Goal: Check status: Check status

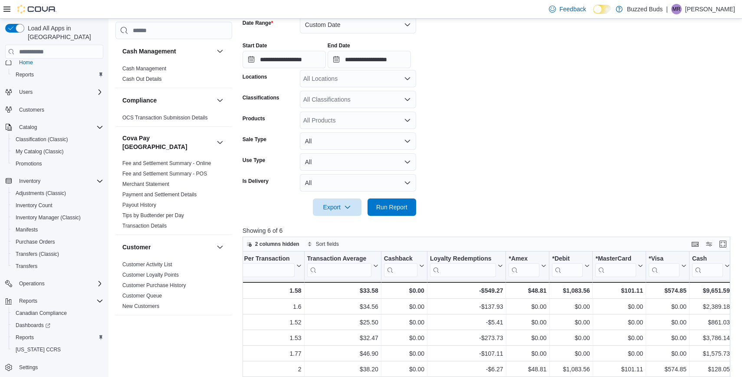
scroll to position [119, 0]
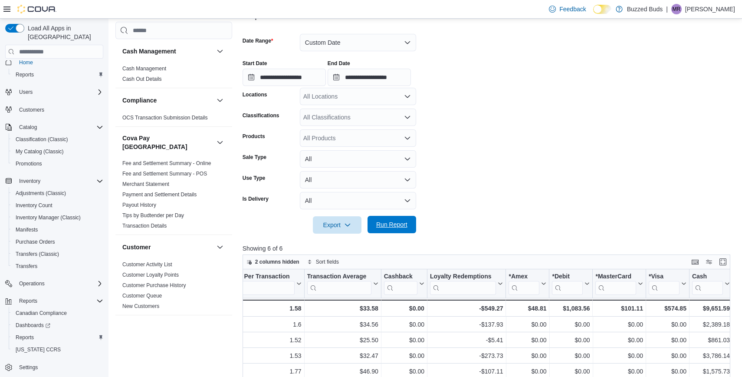
click at [405, 228] on span "Run Report" at bounding box center [391, 224] width 31 height 9
type input "**********"
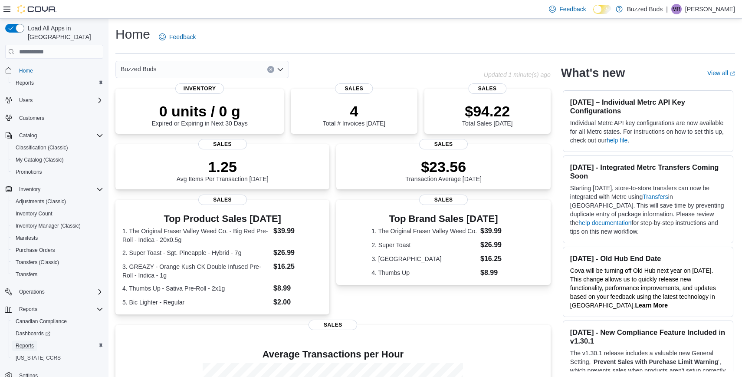
click at [30, 342] on span "Reports" at bounding box center [25, 345] width 18 height 7
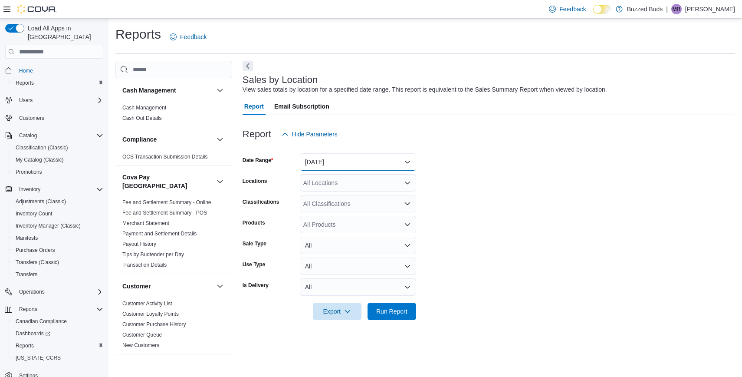
click at [323, 169] on button "Yesterday" at bounding box center [358, 161] width 116 height 17
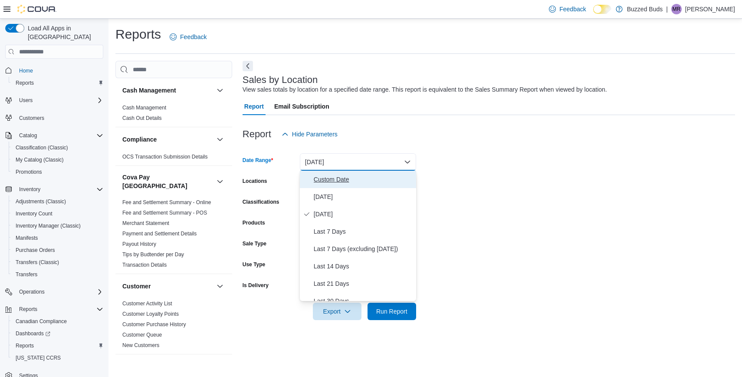
click at [339, 175] on span "Custom Date" at bounding box center [363, 179] width 99 height 10
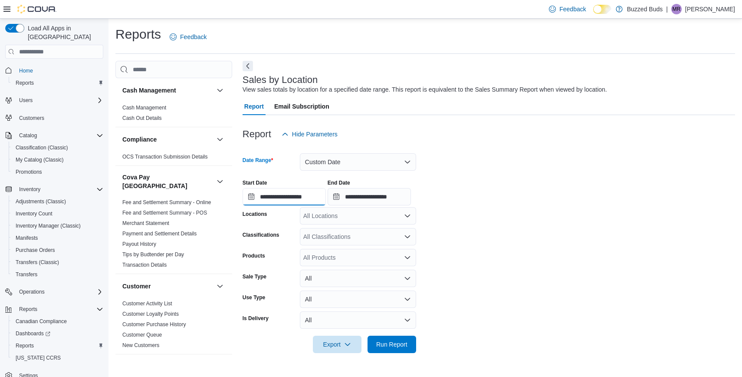
click at [287, 200] on input "**********" at bounding box center [284, 196] width 83 height 17
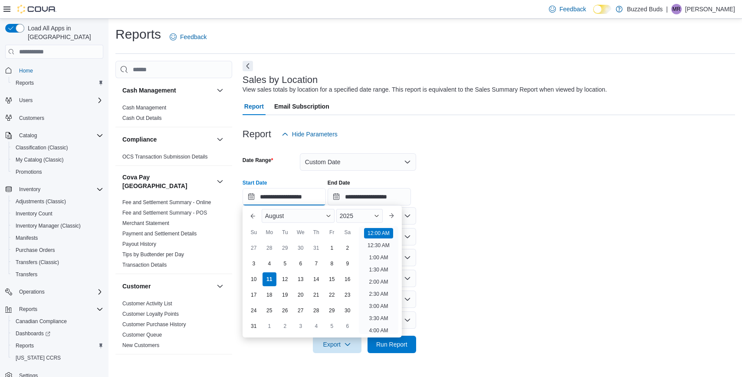
scroll to position [27, 0]
click at [329, 261] on div "8" at bounding box center [331, 263] width 15 height 15
type input "**********"
click at [384, 194] on input "**********" at bounding box center [369, 196] width 83 height 17
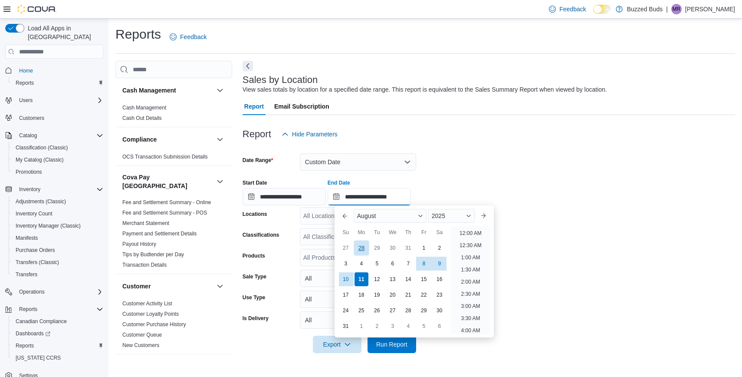
scroll to position [477, 0]
click at [345, 279] on div "10" at bounding box center [345, 279] width 15 height 15
type input "**********"
click at [400, 344] on span "Run Report" at bounding box center [391, 343] width 31 height 9
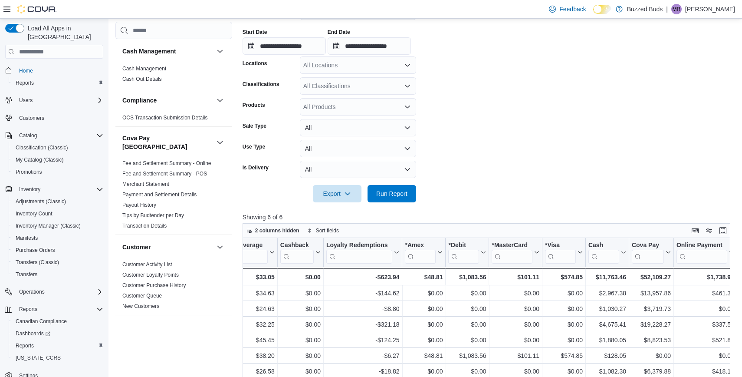
scroll to position [108, 0]
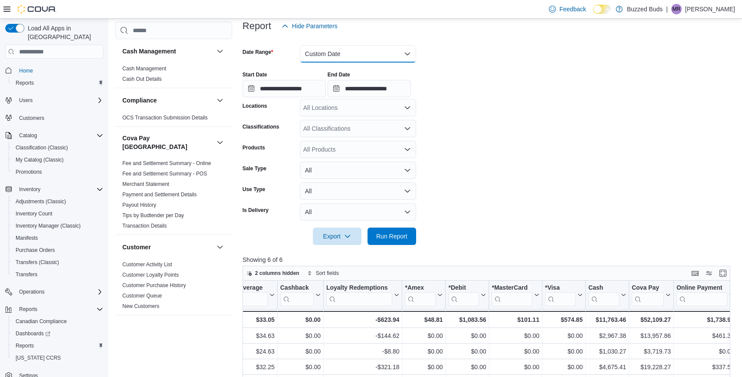
click at [322, 50] on button "Custom Date" at bounding box center [358, 53] width 116 height 17
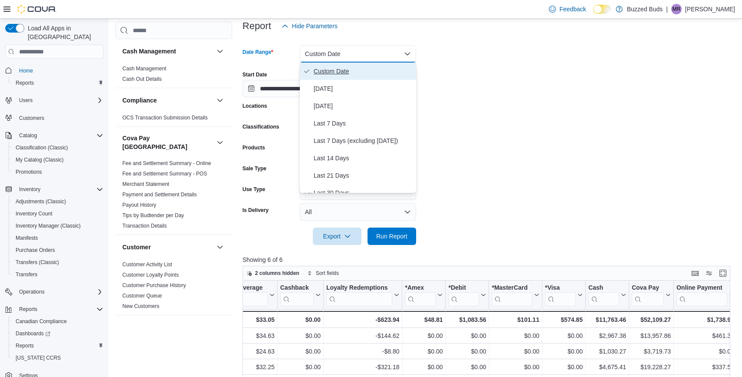
click at [320, 74] on span "Custom Date" at bounding box center [363, 71] width 99 height 10
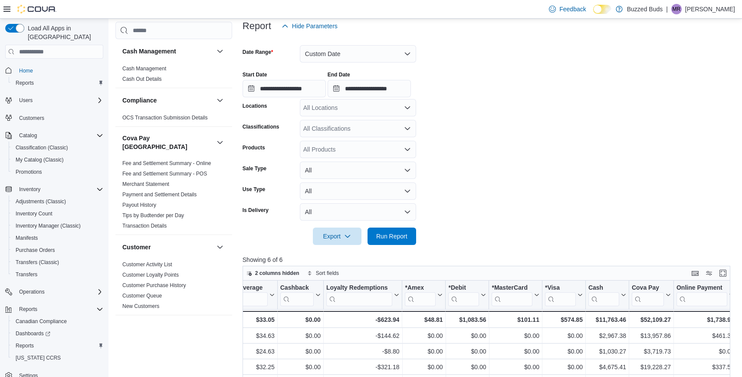
click at [286, 107] on div "Locations" at bounding box center [270, 107] width 54 height 17
click at [287, 93] on input "**********" at bounding box center [284, 88] width 83 height 17
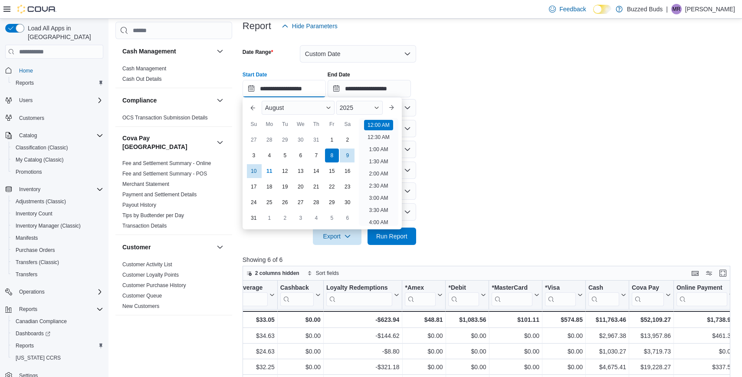
scroll to position [27, 0]
click at [272, 154] on div "4" at bounding box center [269, 155] width 15 height 15
click at [404, 240] on span "Run Report" at bounding box center [391, 235] width 31 height 9
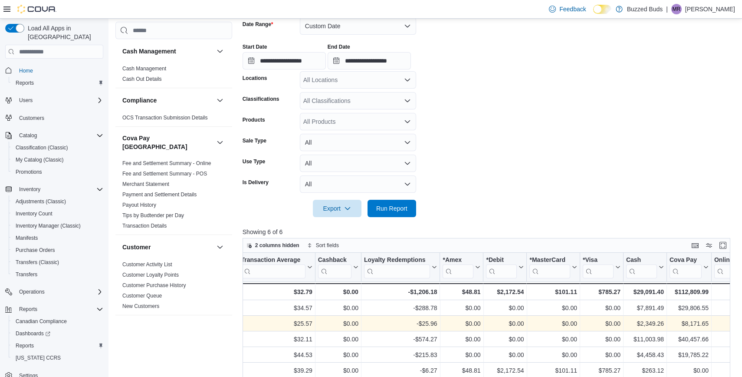
scroll to position [131, 0]
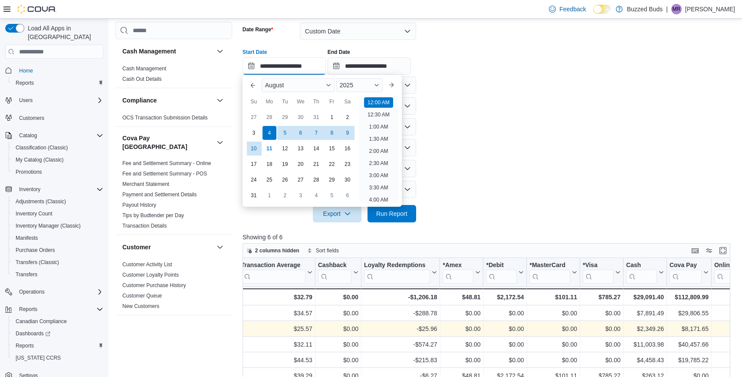
click at [296, 66] on input "**********" at bounding box center [284, 65] width 83 height 17
click at [283, 135] on div "5" at bounding box center [284, 132] width 15 height 15
type input "**********"
click at [394, 215] on span "Run Report" at bounding box center [391, 213] width 31 height 9
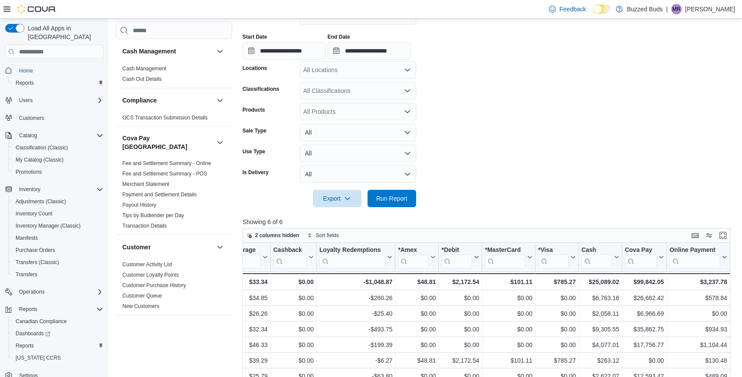
scroll to position [85, 0]
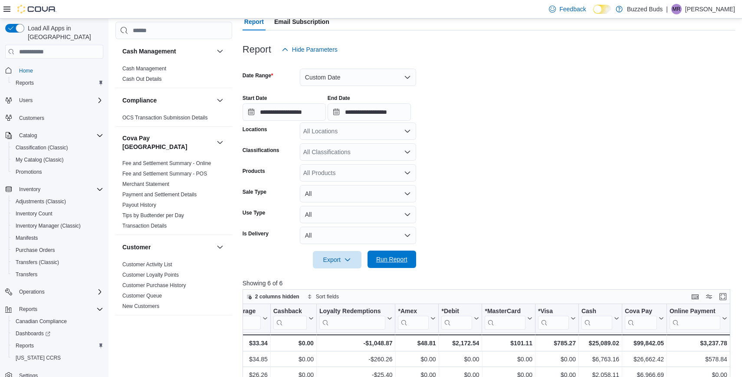
click at [394, 267] on span "Run Report" at bounding box center [392, 258] width 38 height 17
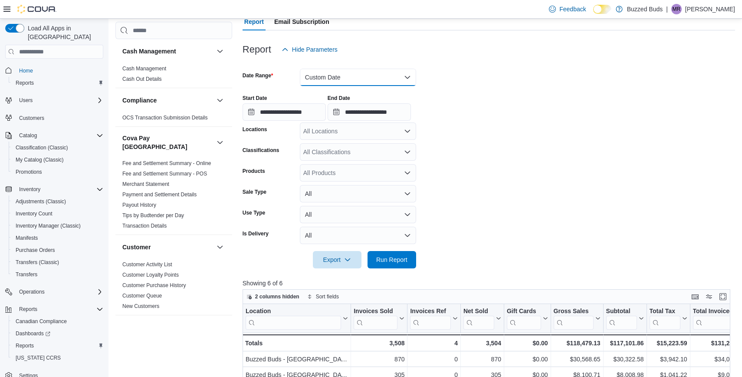
click at [347, 82] on button "Custom Date" at bounding box center [358, 77] width 116 height 17
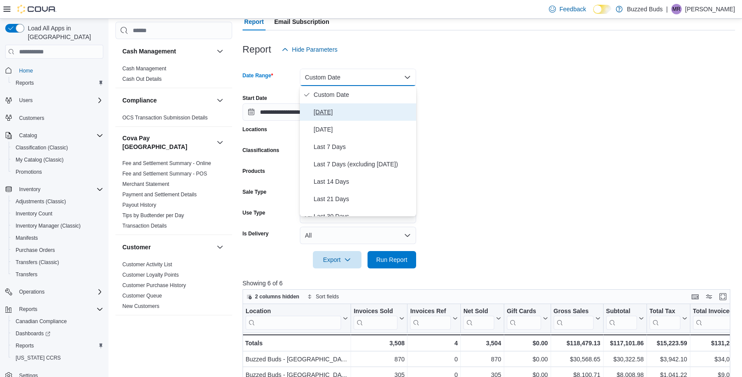
click at [329, 113] on span "Today" at bounding box center [363, 112] width 99 height 10
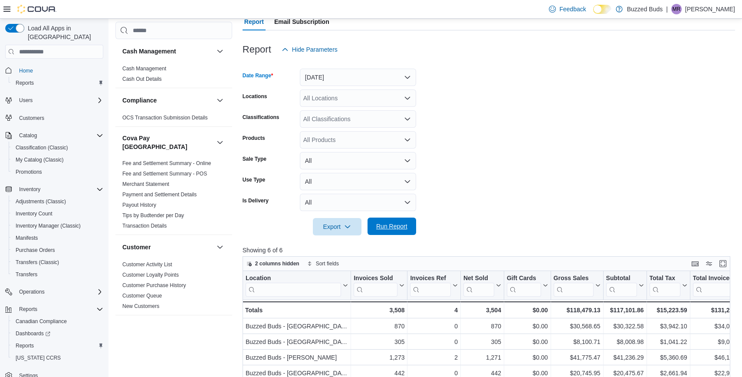
click at [385, 226] on span "Run Report" at bounding box center [391, 226] width 31 height 9
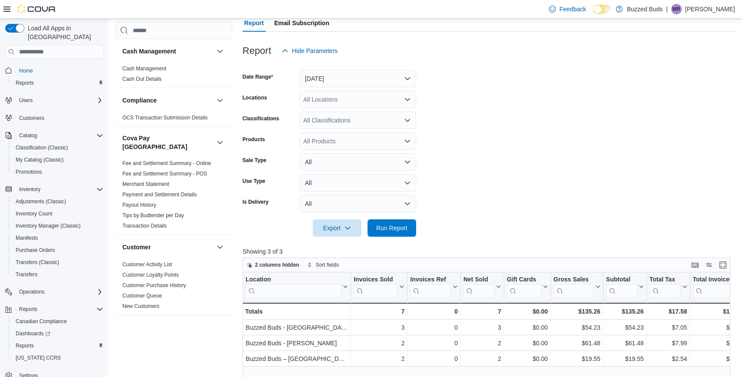
scroll to position [81, 0]
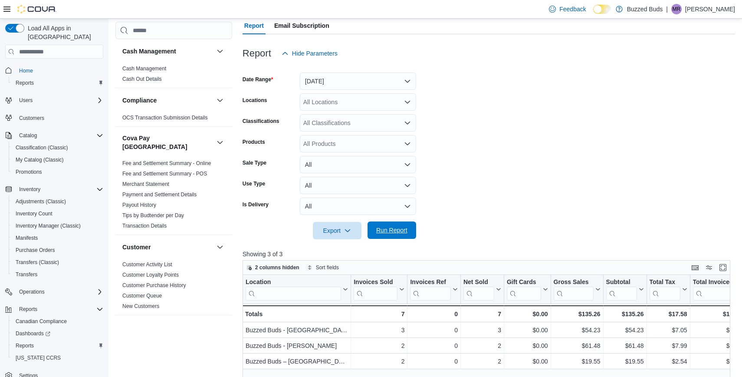
click at [396, 239] on span "Run Report" at bounding box center [392, 229] width 38 height 17
click at [364, 80] on button "Today" at bounding box center [358, 80] width 116 height 17
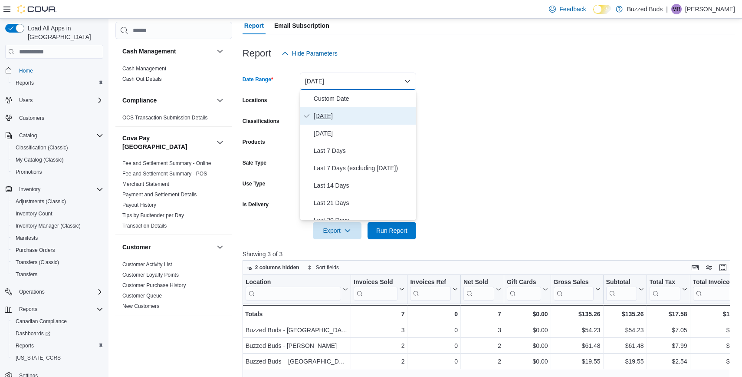
click at [325, 116] on span "Today" at bounding box center [363, 116] width 99 height 10
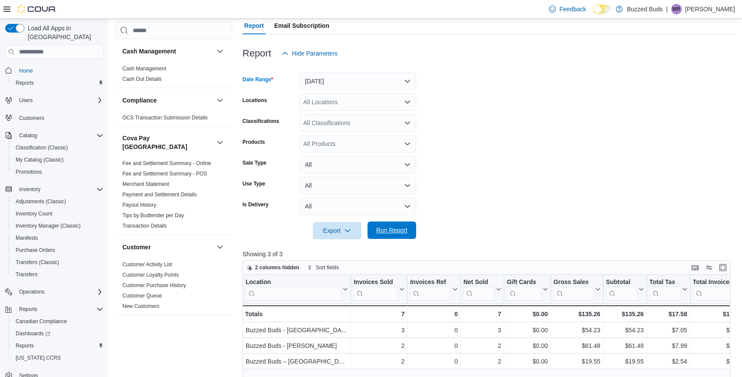
click at [385, 239] on span "Run Report" at bounding box center [392, 229] width 38 height 17
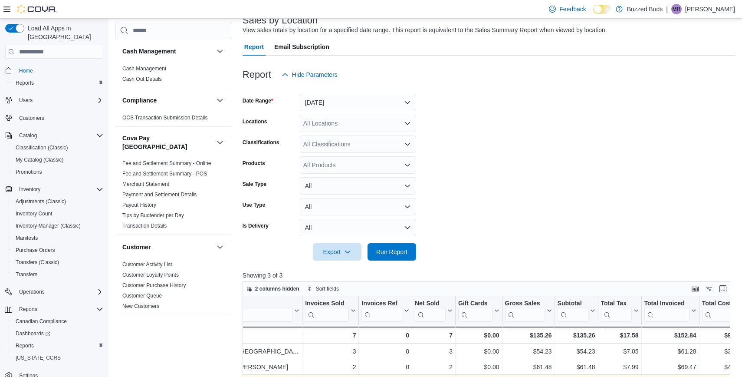
scroll to position [0, 0]
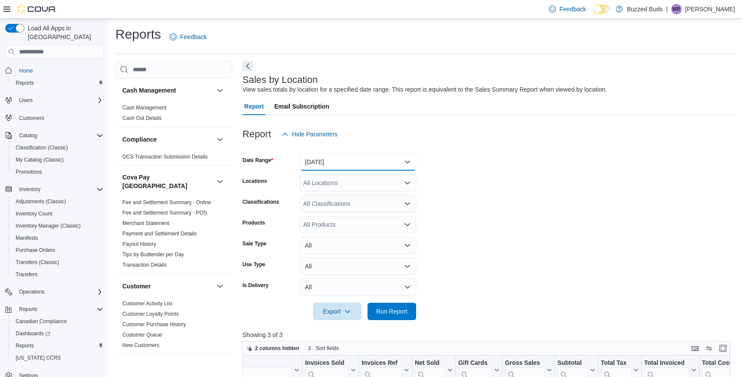
click at [347, 157] on button "Today" at bounding box center [358, 161] width 116 height 17
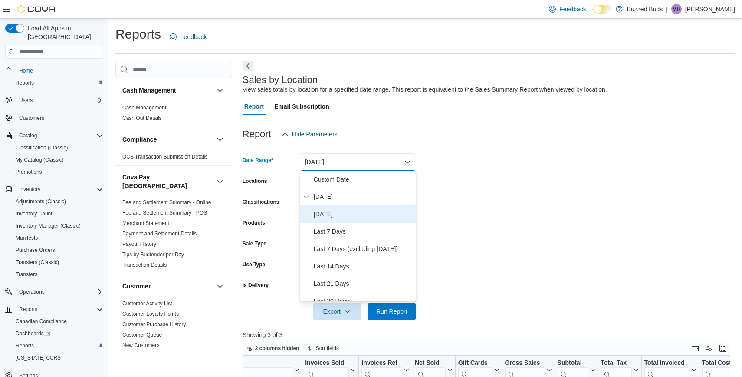
click at [331, 209] on span "Yesterday" at bounding box center [363, 214] width 99 height 10
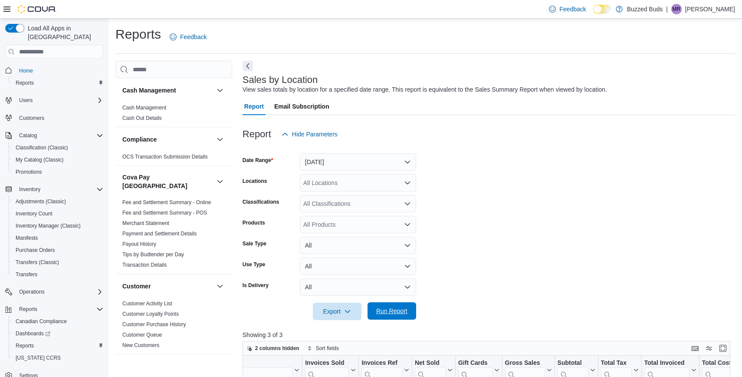
click at [394, 309] on span "Run Report" at bounding box center [391, 310] width 31 height 9
